Goal: Task Accomplishment & Management: Use online tool/utility

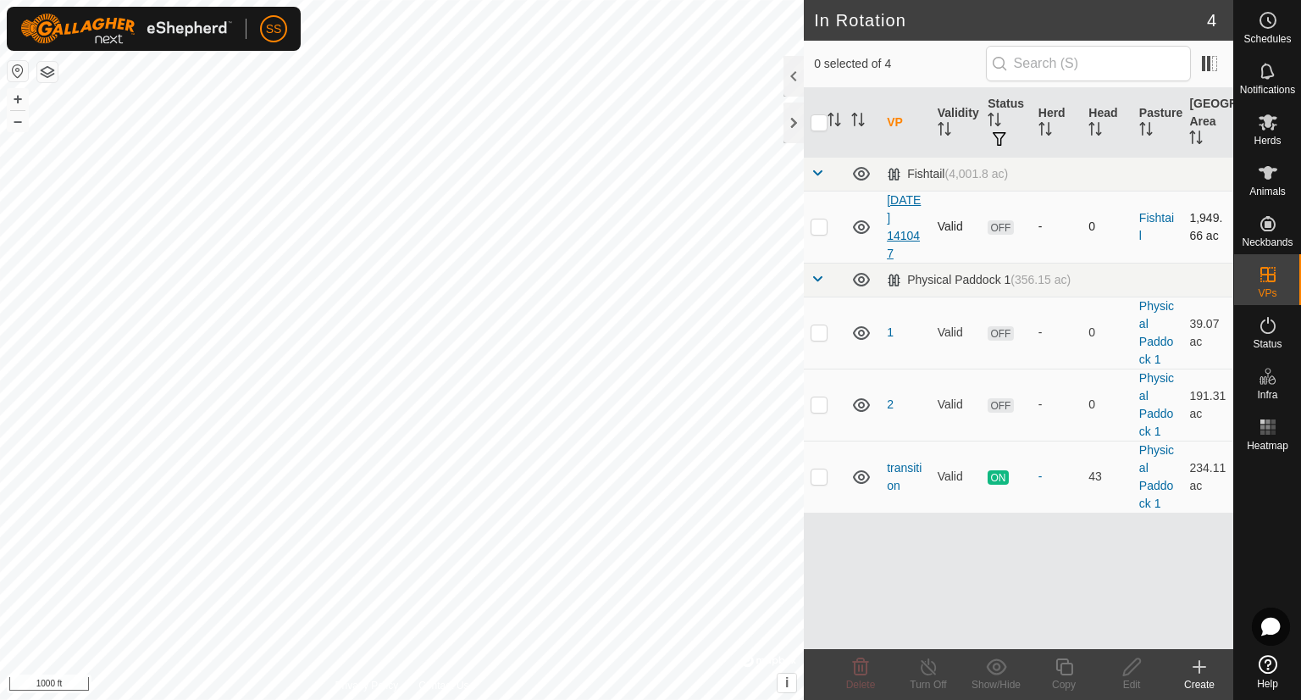
click at [901, 219] on link "[DATE] 141047" at bounding box center [904, 226] width 34 height 67
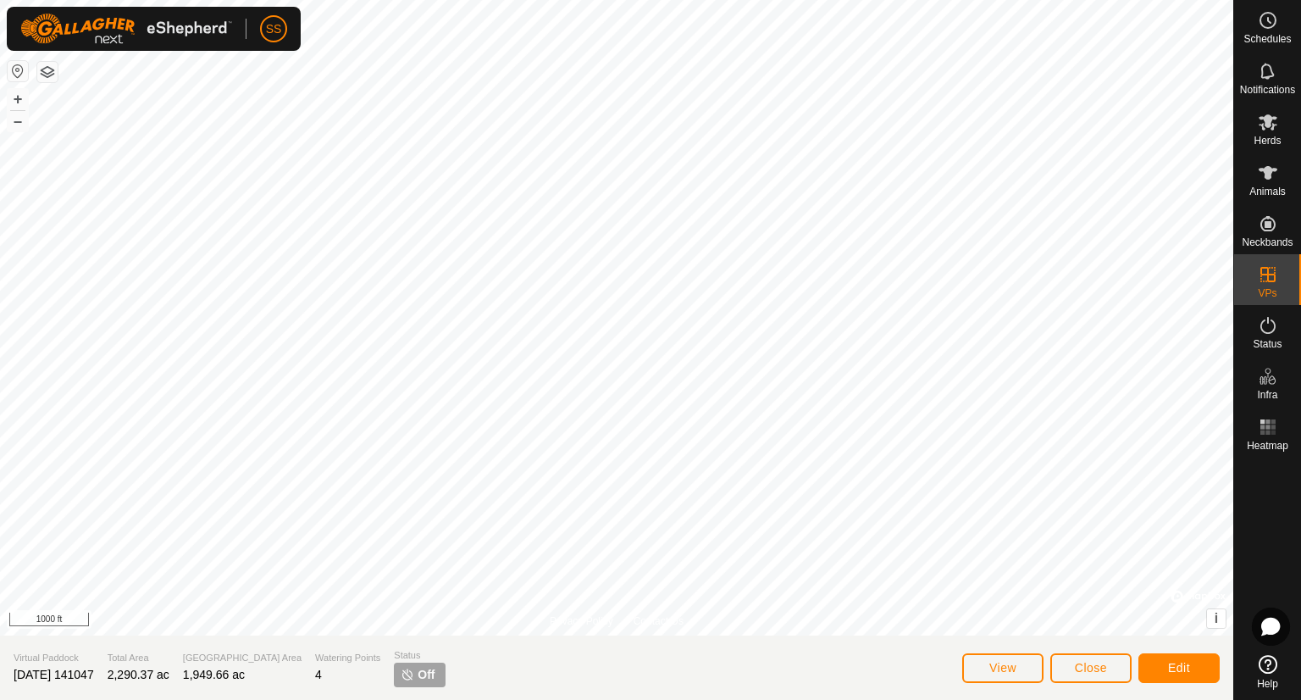
click at [1180, 676] on button "Edit" at bounding box center [1179, 668] width 81 height 30
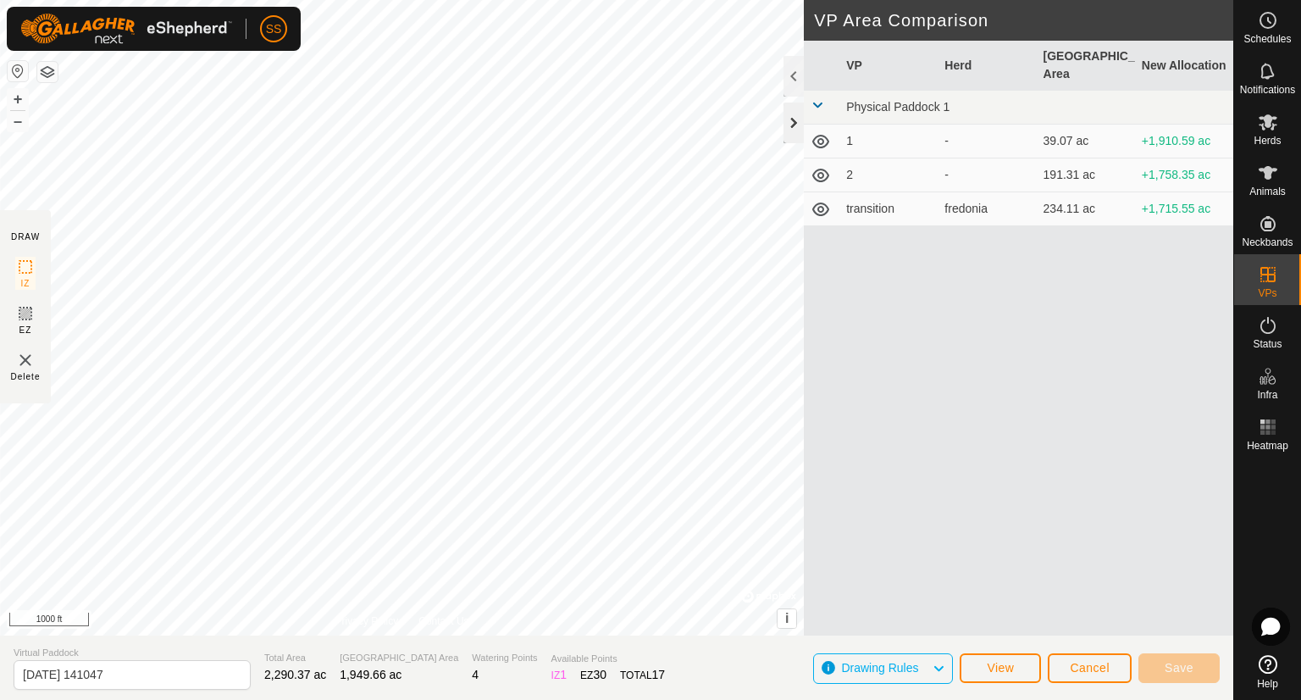
click at [797, 122] on div at bounding box center [794, 123] width 20 height 41
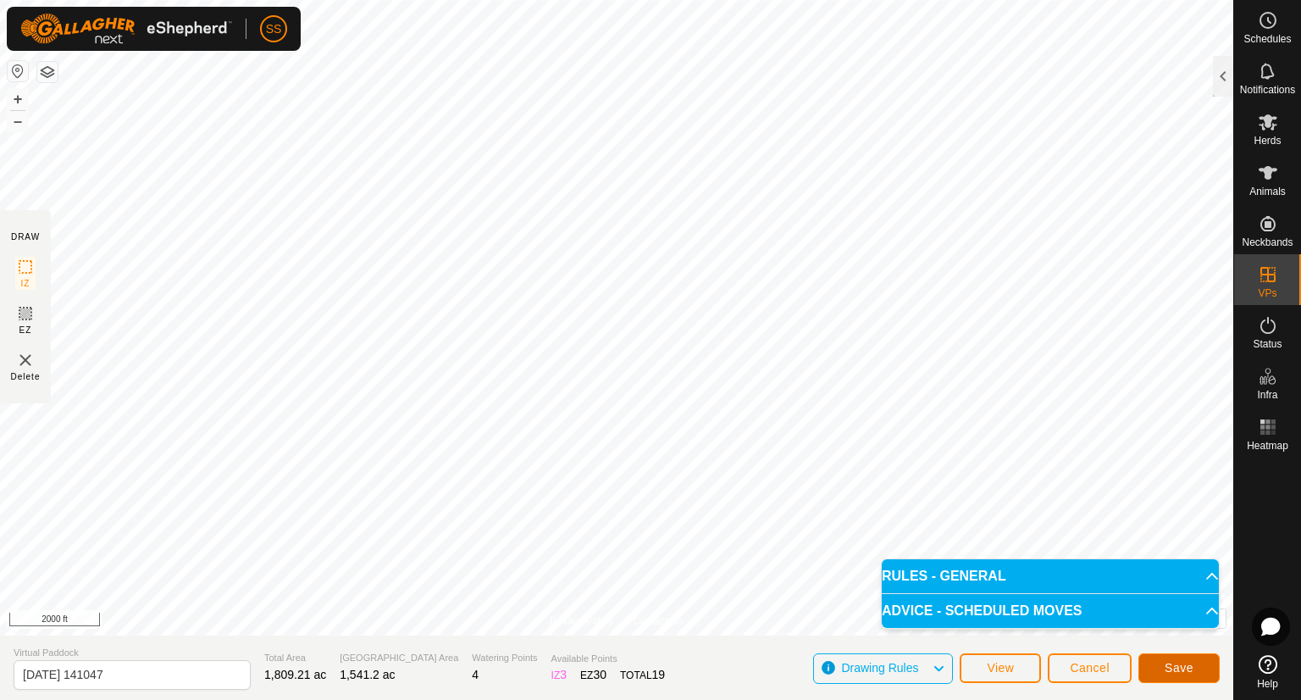
click at [1183, 667] on span "Save" at bounding box center [1179, 668] width 29 height 14
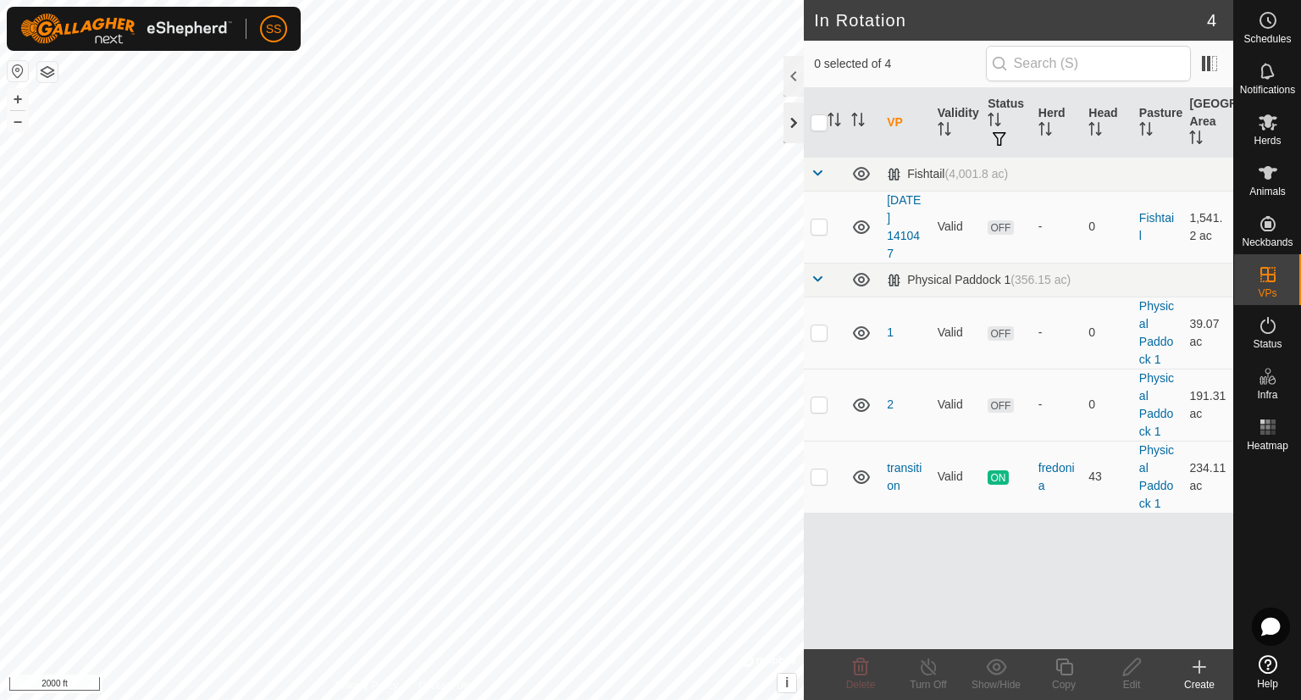
click at [792, 130] on div at bounding box center [794, 123] width 20 height 41
